Goal: Task Accomplishment & Management: Complete application form

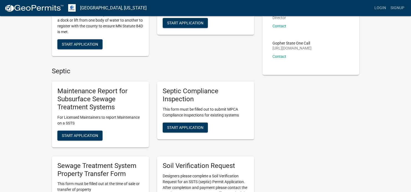
scroll to position [138, 0]
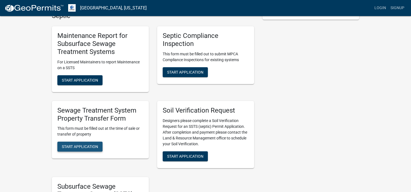
click at [79, 147] on span "Start Application" at bounding box center [80, 146] width 36 height 4
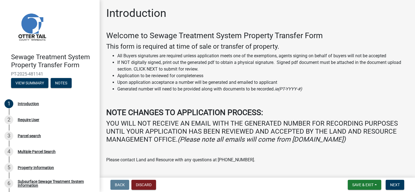
scroll to position [48, 0]
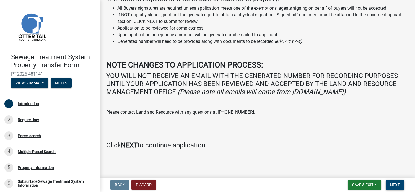
click at [396, 185] on span "Next" at bounding box center [395, 185] width 10 height 4
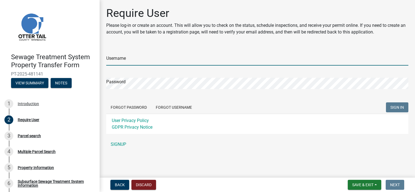
type input "cshelley"
click at [138, 60] on input "cshelley" at bounding box center [257, 59] width 302 height 11
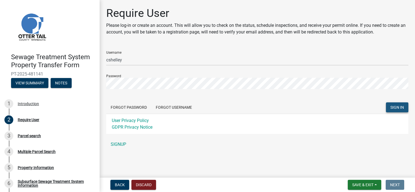
click at [394, 107] on span "SIGN IN" at bounding box center [398, 107] width 14 height 4
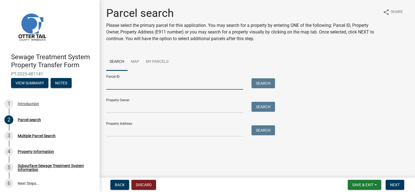
click at [153, 86] on input "Parcel ID:" at bounding box center [174, 83] width 137 height 11
click at [128, 87] on input "Parcel ID:" at bounding box center [174, 83] width 137 height 11
paste input "03000360277904"
type input "03000360277904"
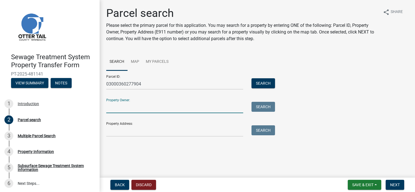
click at [113, 106] on input "Property Owner:" at bounding box center [174, 107] width 137 height 11
click at [110, 109] on input "Property Owner:" at bounding box center [174, 107] width 137 height 11
click at [265, 83] on button "Search" at bounding box center [264, 83] width 24 height 10
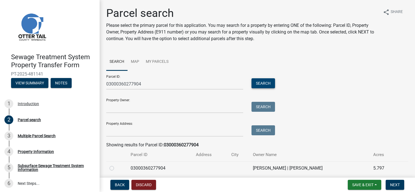
scroll to position [21, 0]
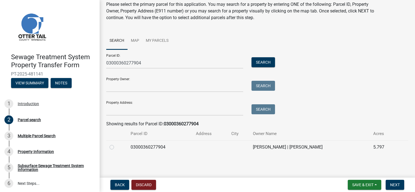
click at [116, 144] on label at bounding box center [116, 144] width 0 height 0
click at [116, 146] on input "radio" at bounding box center [118, 146] width 4 height 4
radio input "true"
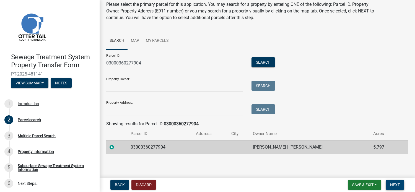
click at [397, 186] on span "Next" at bounding box center [395, 185] width 10 height 4
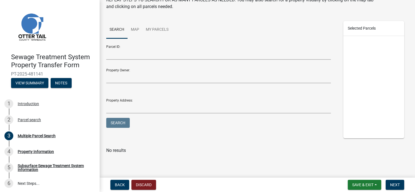
scroll to position [0, 0]
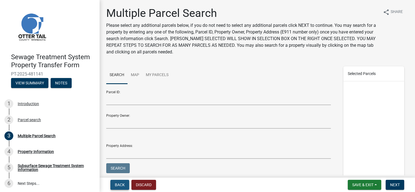
click at [123, 187] on span "Back" at bounding box center [120, 185] width 10 height 4
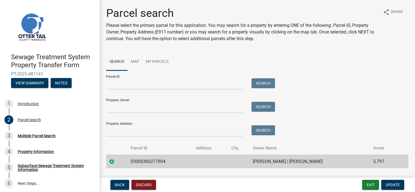
scroll to position [14, 0]
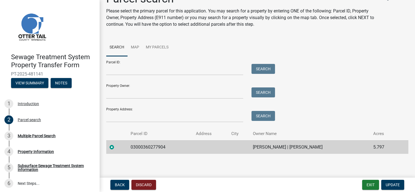
click at [116, 144] on label at bounding box center [116, 144] width 0 height 0
click at [116, 148] on input "radio" at bounding box center [118, 146] width 4 height 4
click at [396, 184] on span "Update" at bounding box center [393, 185] width 14 height 4
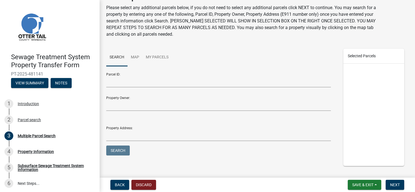
scroll to position [0, 0]
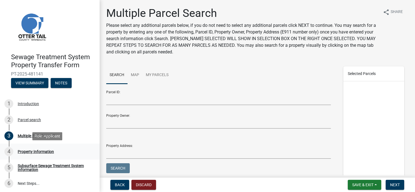
click at [29, 152] on div "Property Information" at bounding box center [36, 152] width 36 height 4
click at [29, 120] on div "Parcel search" at bounding box center [29, 120] width 23 height 4
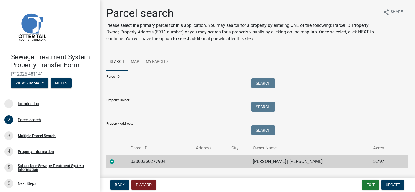
click at [119, 163] on div at bounding box center [117, 161] width 14 height 7
click at [393, 185] on span "Update" at bounding box center [393, 185] width 14 height 4
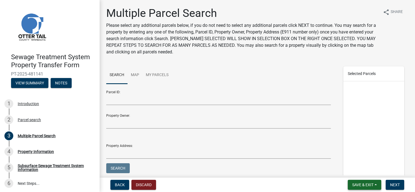
click at [366, 187] on span "Save & Exit" at bounding box center [362, 185] width 21 height 4
click at [399, 187] on span "Next" at bounding box center [395, 185] width 10 height 4
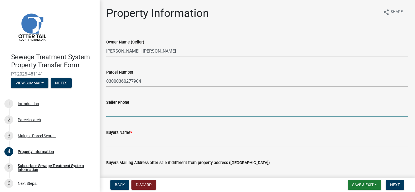
click at [127, 112] on input "Seller Phone" at bounding box center [257, 111] width 302 height 11
click at [123, 113] on input "Seller Phone" at bounding box center [257, 111] width 302 height 11
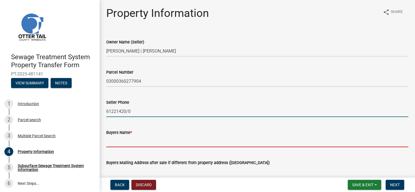
click at [131, 140] on form "Buyers Name *" at bounding box center [257, 138] width 302 height 18
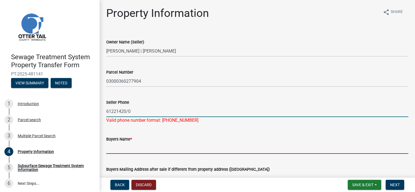
click at [114, 110] on input "61221420/0" at bounding box center [257, 111] width 302 height 11
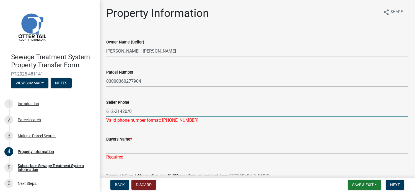
click at [133, 110] on input "612-21420/0" at bounding box center [257, 111] width 302 height 11
type input "612-214-2080"
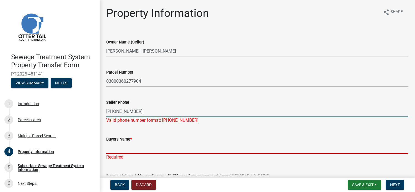
click at [131, 145] on input "Buyers Name *" at bounding box center [257, 148] width 302 height 11
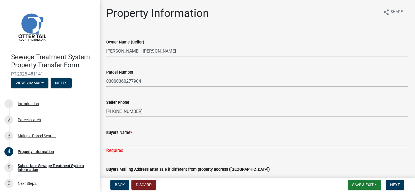
click at [110, 141] on input "Buyers Name *" at bounding box center [257, 141] width 302 height 11
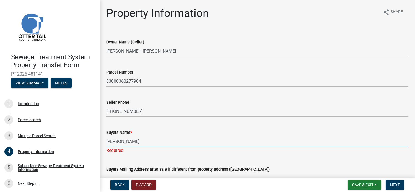
type input "Jesse Oelfke"
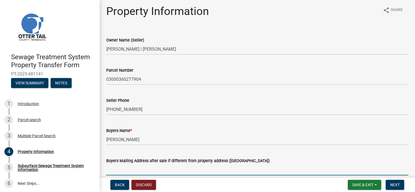
scroll to position [30, 0]
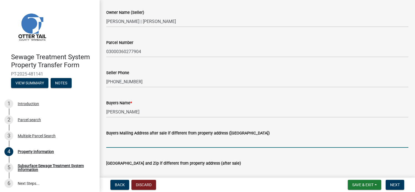
click at [109, 141] on input "Buyers Mailing Address after sale if different from property address (E911 numb…" at bounding box center [257, 141] width 302 height 11
type input "632 W Carour Ave"
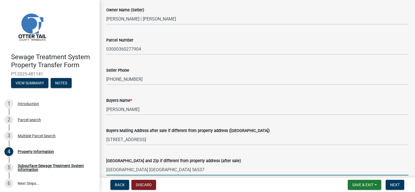
scroll to position [143, 0]
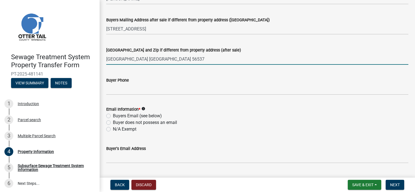
type input "Fergus Falls MN 56537"
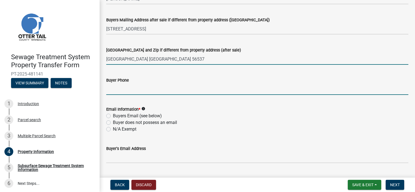
click at [125, 91] on input "Buyer Phone" at bounding box center [257, 89] width 302 height 11
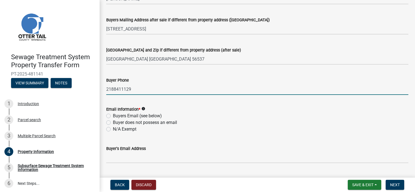
click at [114, 89] on input "2188411129" at bounding box center [257, 89] width 302 height 11
click at [123, 88] on input "218-8411129" at bounding box center [257, 89] width 302 height 11
type input "218-841-1129"
click at [113, 130] on label "N/A Exempt" at bounding box center [125, 129] width 24 height 7
click at [113, 130] on input "N/A Exempt" at bounding box center [115, 128] width 4 height 4
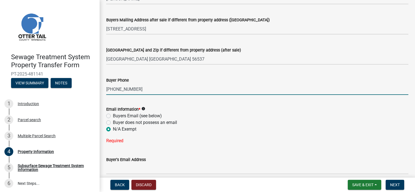
radio input "true"
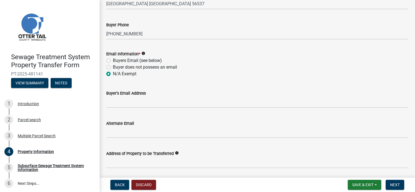
scroll to position [226, 0]
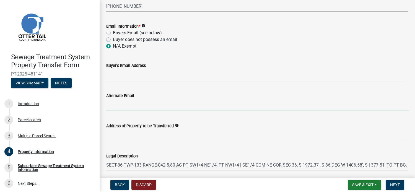
click at [121, 105] on input "Alternate Email" at bounding box center [257, 104] width 302 height 11
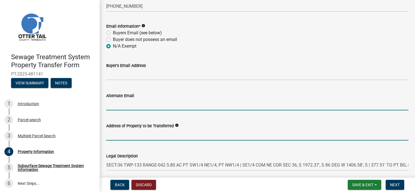
click at [117, 133] on input "Address of Property to be Transferred" at bounding box center [257, 134] width 302 height 11
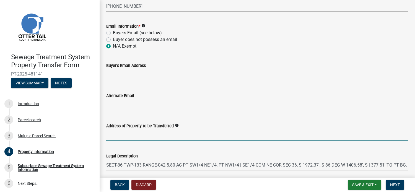
click at [124, 135] on input "Address of Property to be Transferred" at bounding box center [257, 134] width 302 height 11
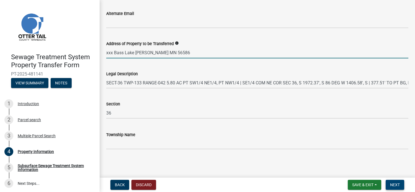
type input "xxx Bass Lake Ln Underwood MN 56586"
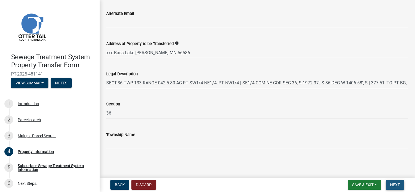
click at [391, 183] on span "Next" at bounding box center [395, 185] width 10 height 4
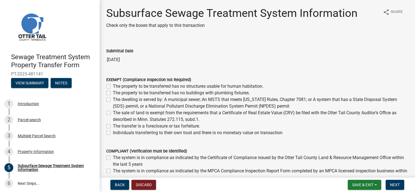
click at [113, 92] on label "The property to be transferred has no buildings with plumbing fixtures." at bounding box center [181, 93] width 137 height 7
click at [113, 92] on input "The property to be transferred has no buildings with plumbing fixtures." at bounding box center [115, 92] width 4 height 4
checkbox input "true"
checkbox input "false"
checkbox input "true"
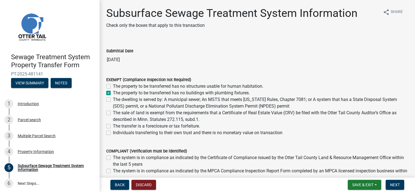
checkbox input "false"
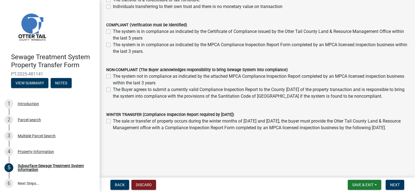
scroll to position [140, 0]
click at [392, 185] on span "Next" at bounding box center [395, 185] width 10 height 4
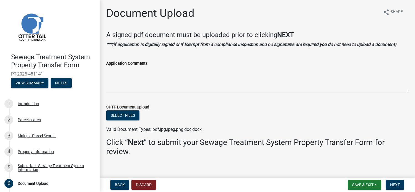
scroll to position [7, 0]
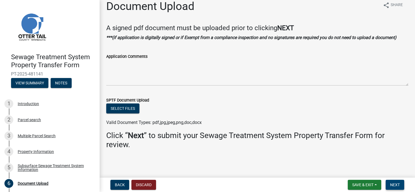
click at [391, 185] on span "Next" at bounding box center [395, 185] width 10 height 4
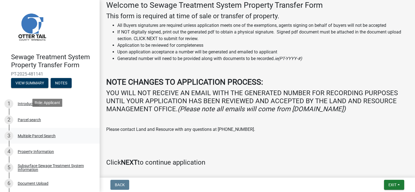
scroll to position [18, 0]
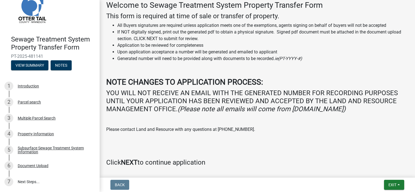
drag, startPoint x: 45, startPoint y: 57, endPoint x: 12, endPoint y: 57, distance: 32.4
click at [10, 57] on div "Sewage Treatment System Property Transfer Form PT-2025-481141 View Summary Notes" at bounding box center [49, 51] width 91 height 41
copy span "PT-2025-481141"
